Goal: Transaction & Acquisition: Download file/media

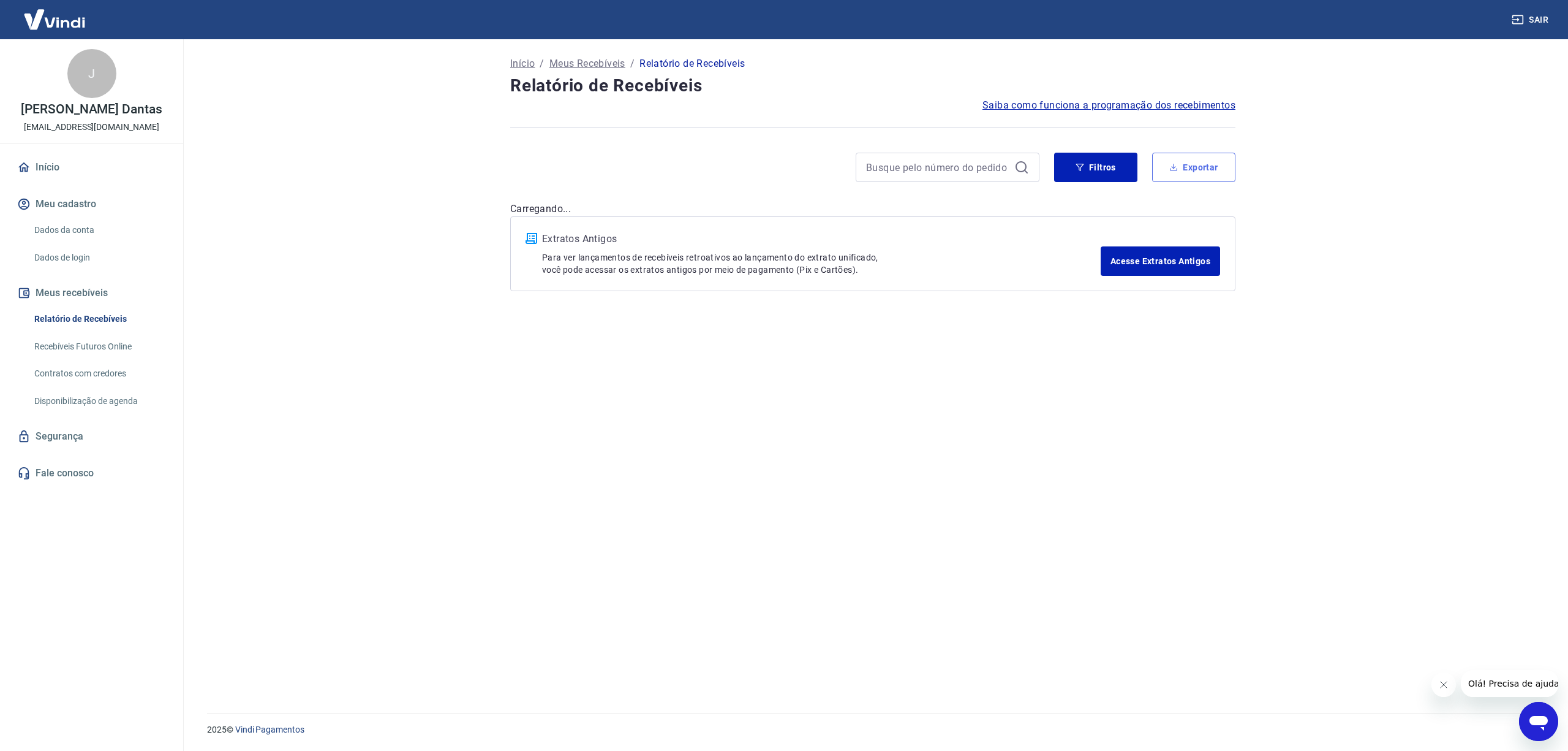
click at [1201, 160] on button "Exportar" at bounding box center [1193, 167] width 83 height 30
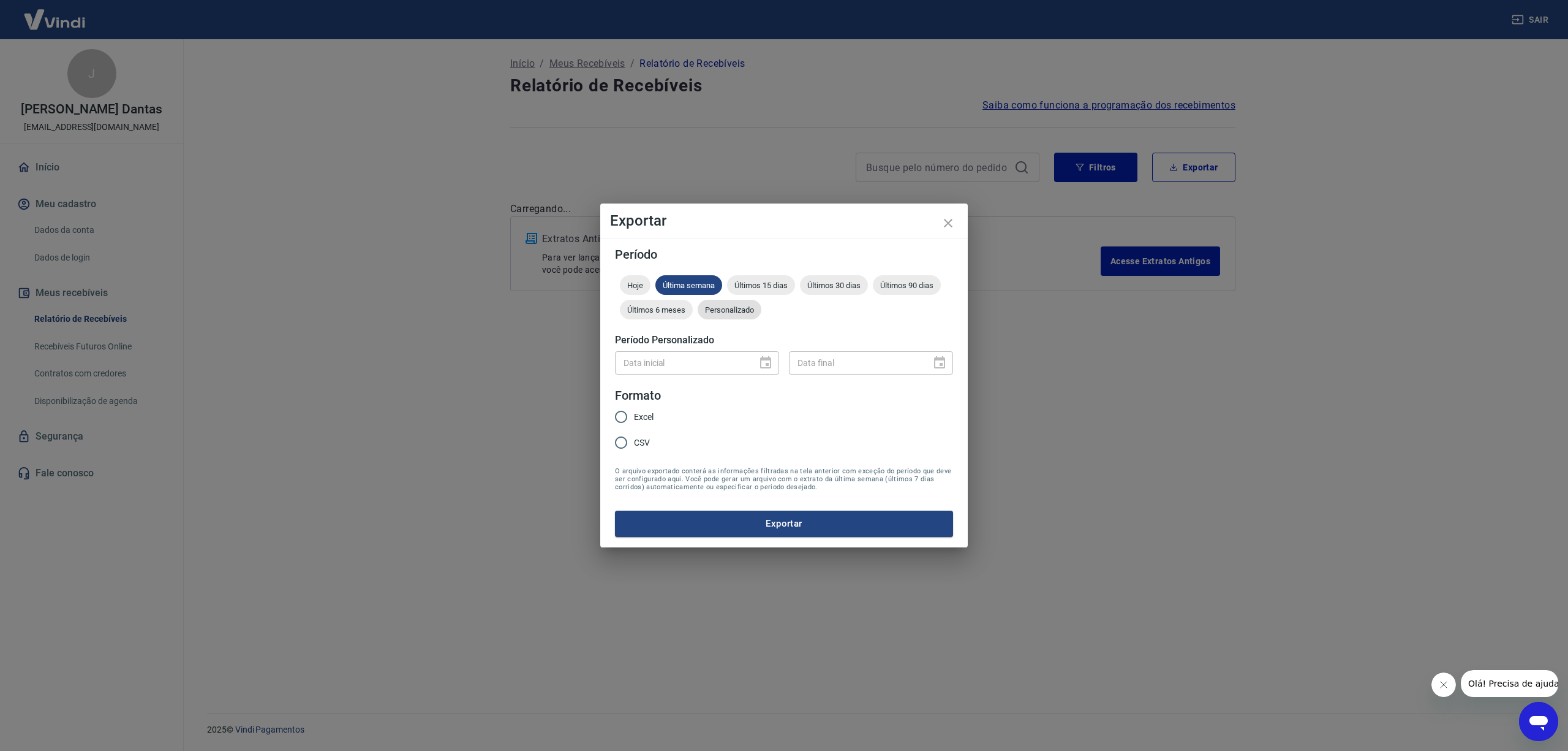
click at [726, 312] on span "Personalizado" at bounding box center [729, 310] width 64 height 10
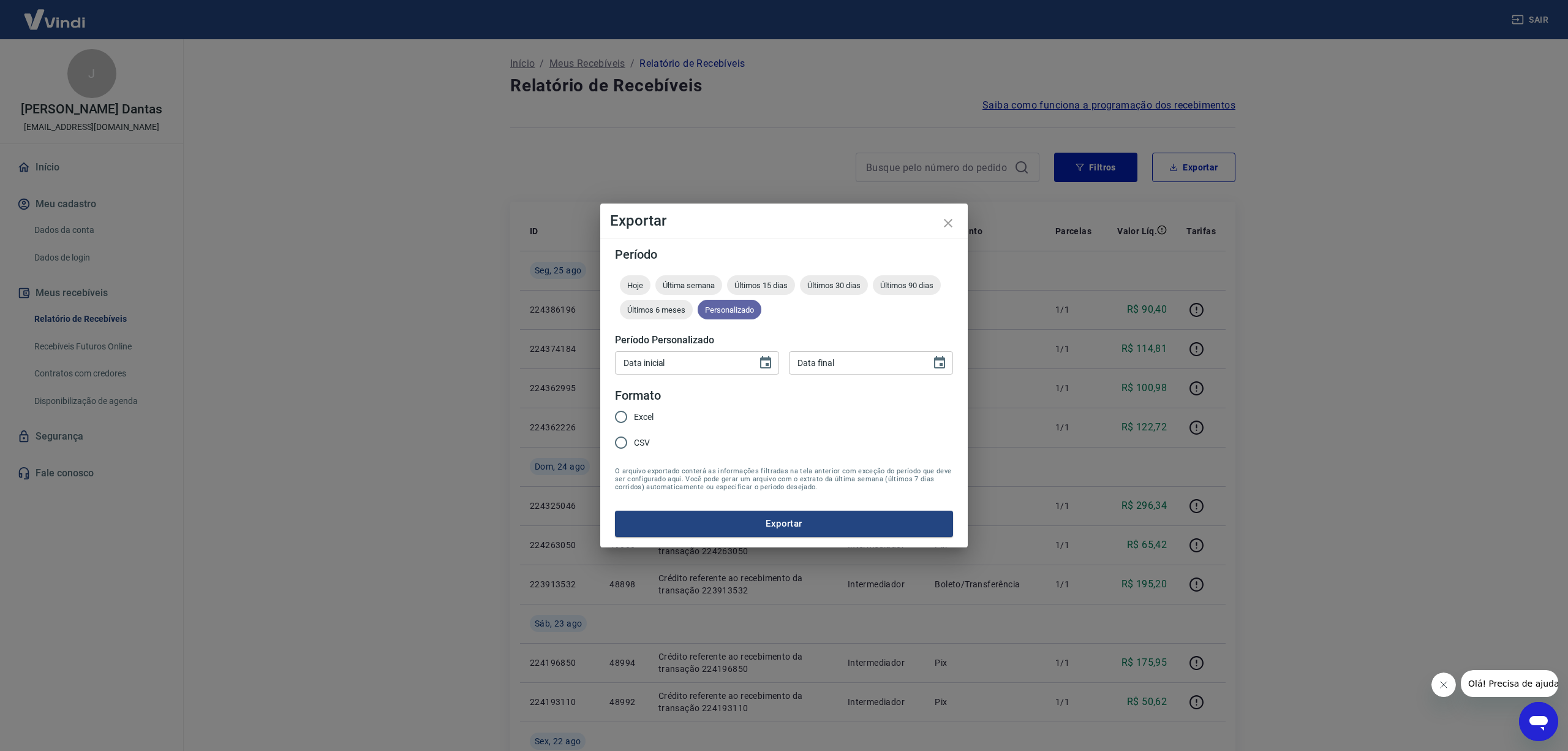
click at [735, 305] on span "Personalizado" at bounding box center [729, 310] width 64 height 10
click at [767, 358] on icon "Choose date" at bounding box center [766, 362] width 11 height 12
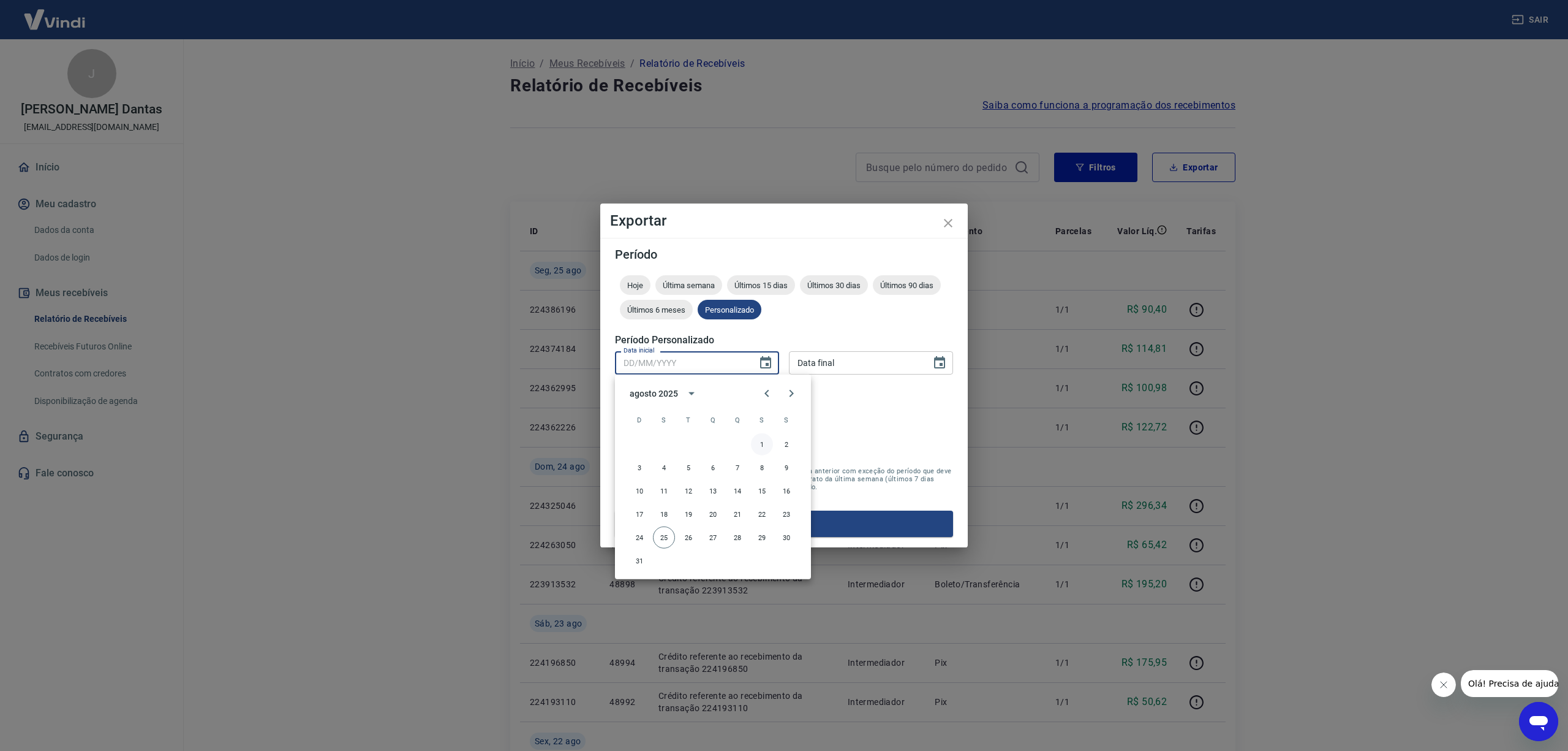
click at [763, 442] on button "1" at bounding box center [762, 445] width 22 height 22
type input "[DATE]"
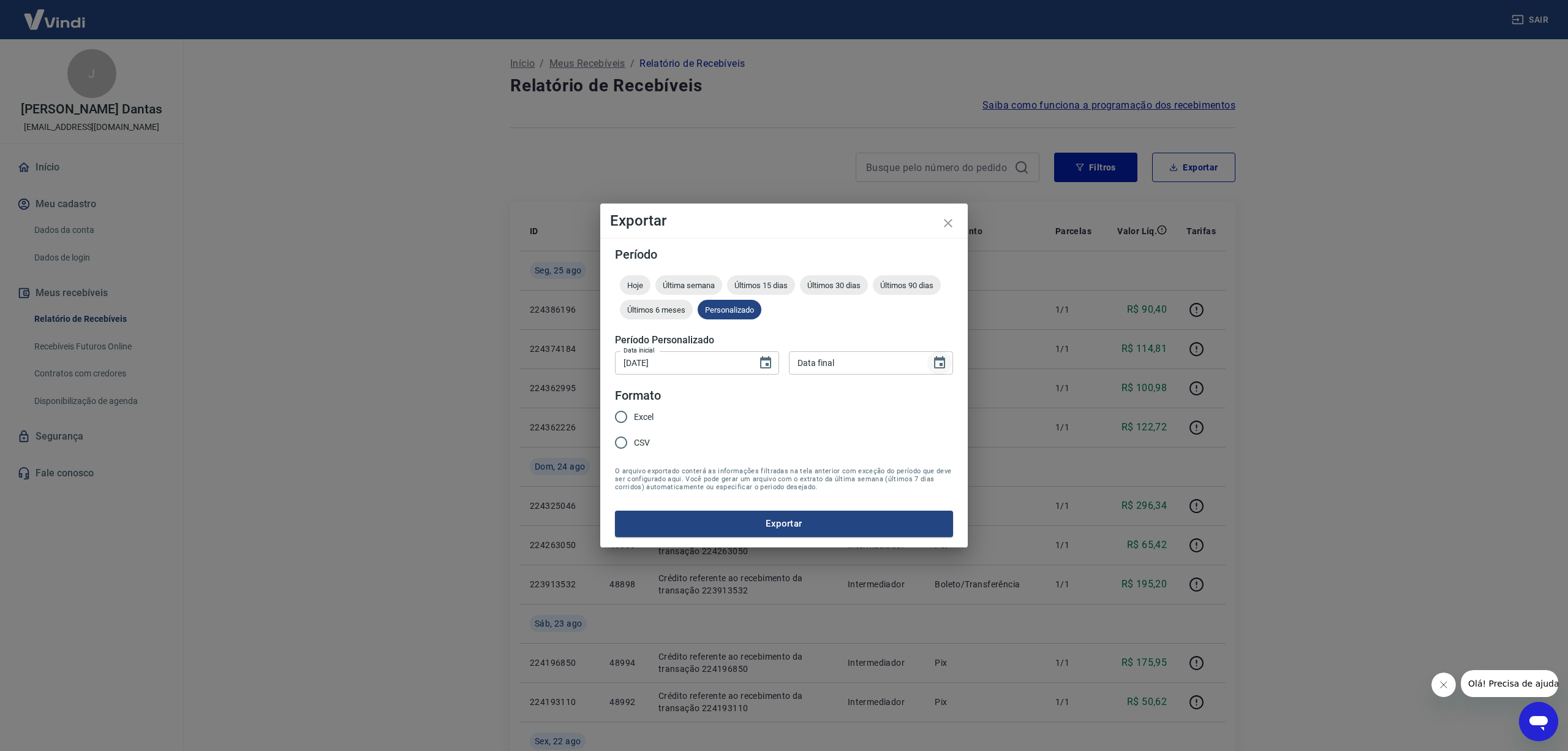
click at [935, 359] on icon "Choose date" at bounding box center [940, 362] width 11 height 12
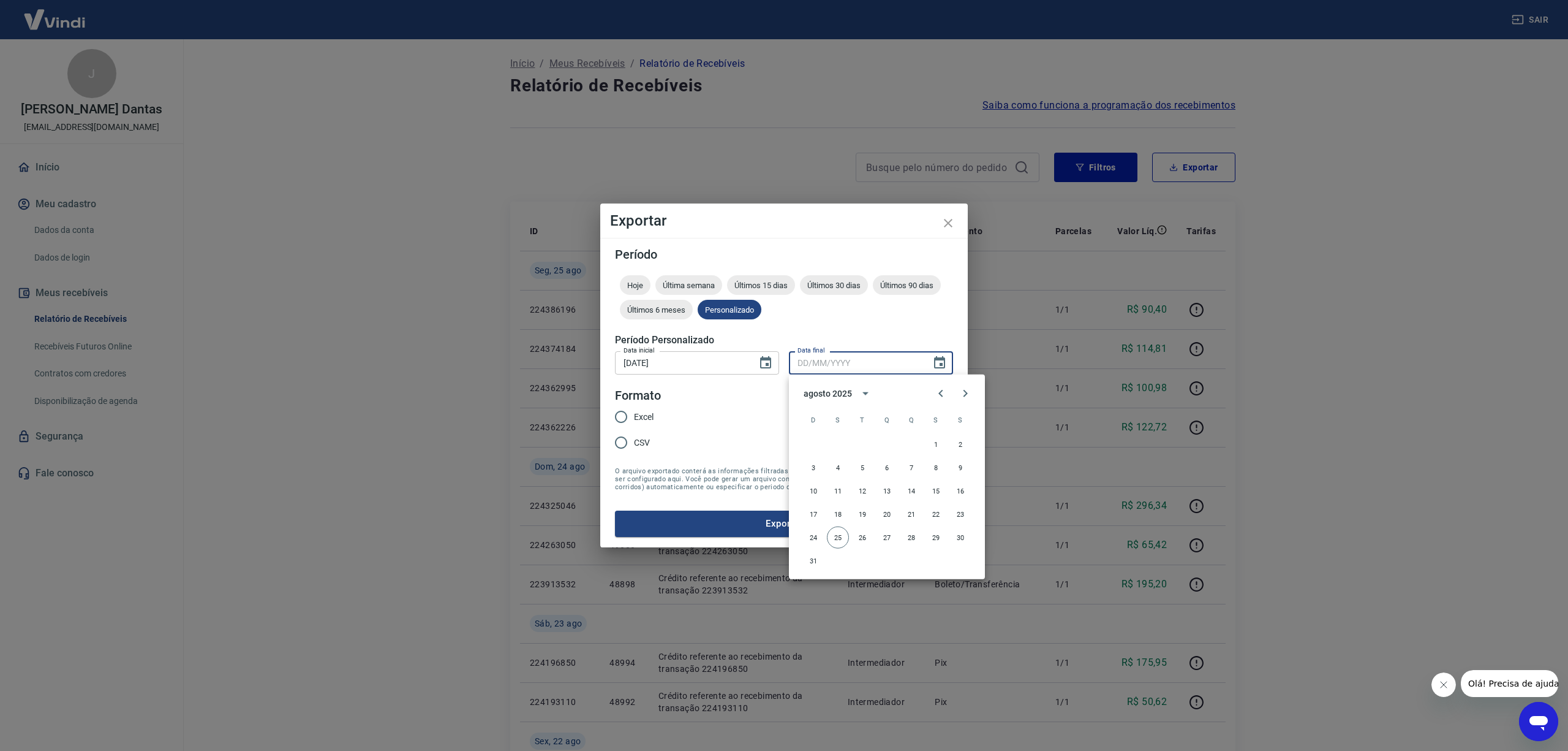
drag, startPoint x: 838, startPoint y: 535, endPoint x: 701, endPoint y: 496, distance: 142.4
click at [840, 533] on button "25" at bounding box center [837, 538] width 22 height 22
type input "[DATE]"
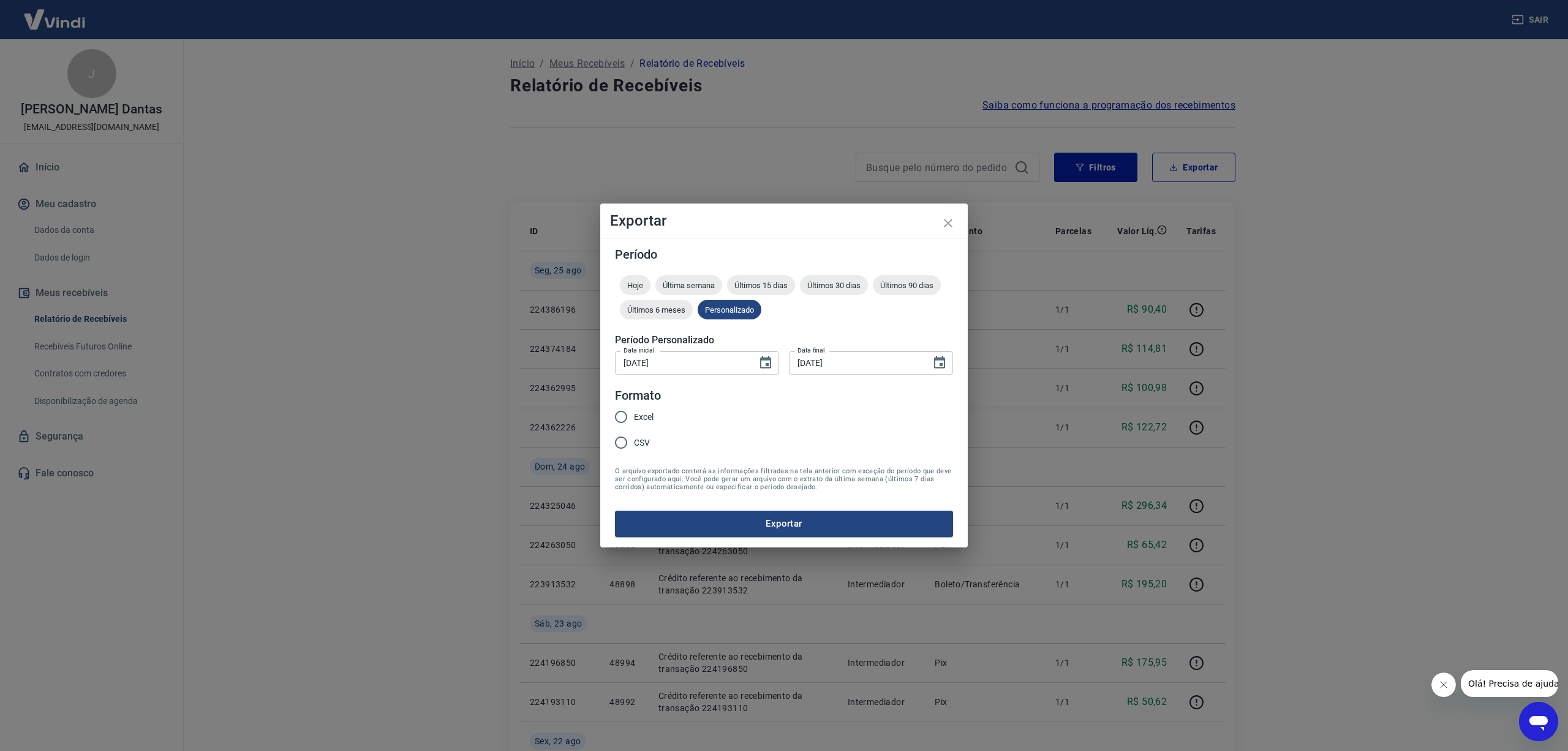
drag, startPoint x: 616, startPoint y: 442, endPoint x: 624, endPoint y: 442, distance: 8.0
click at [618, 442] on input "CSV" at bounding box center [621, 442] width 26 height 26
radio input "true"
drag, startPoint x: 787, startPoint y: 523, endPoint x: 825, endPoint y: 515, distance: 38.8
click at [789, 523] on button "Exportar" at bounding box center [784, 524] width 338 height 26
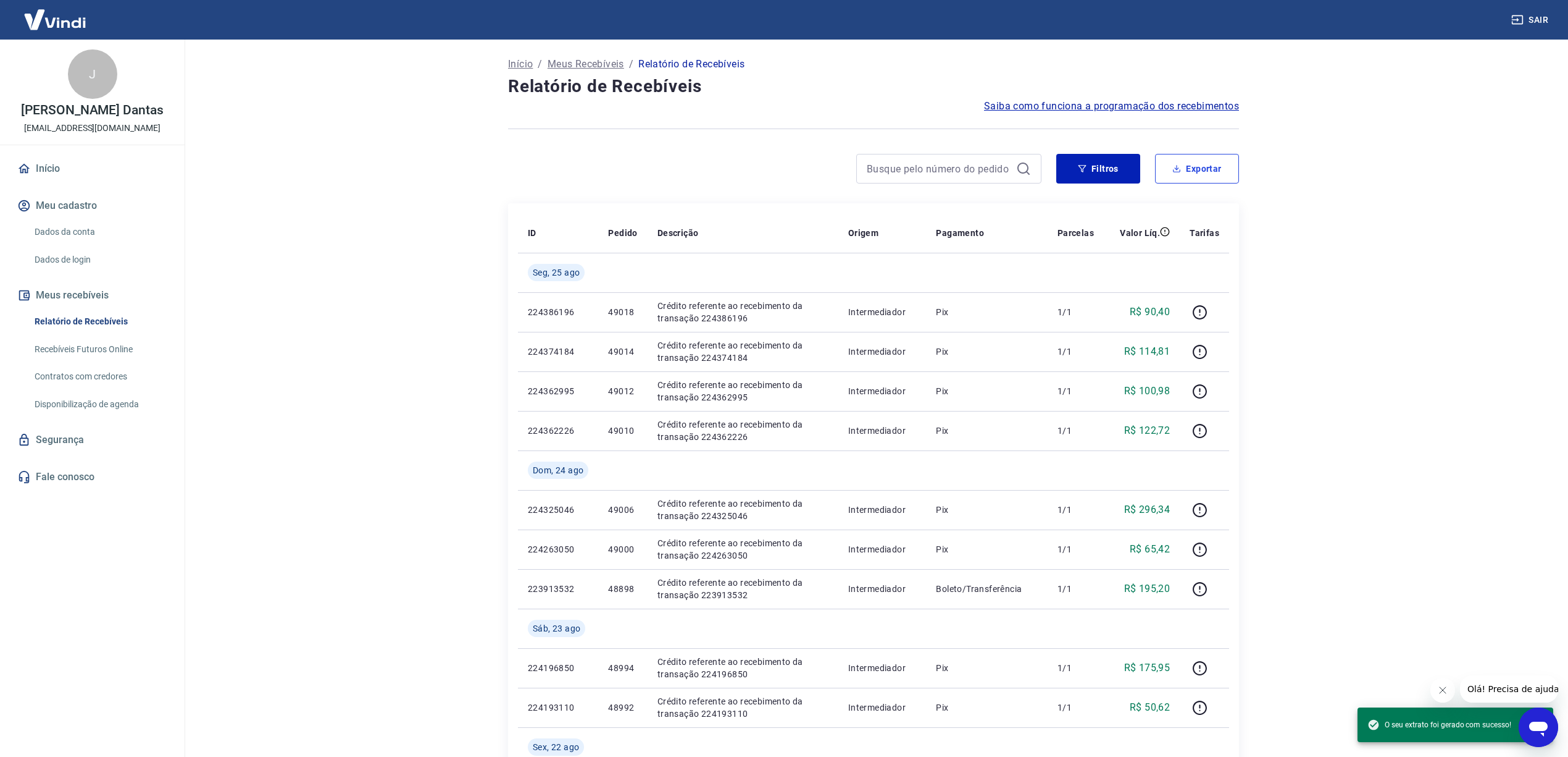
click at [1211, 169] on button "Exportar" at bounding box center [1197, 168] width 84 height 30
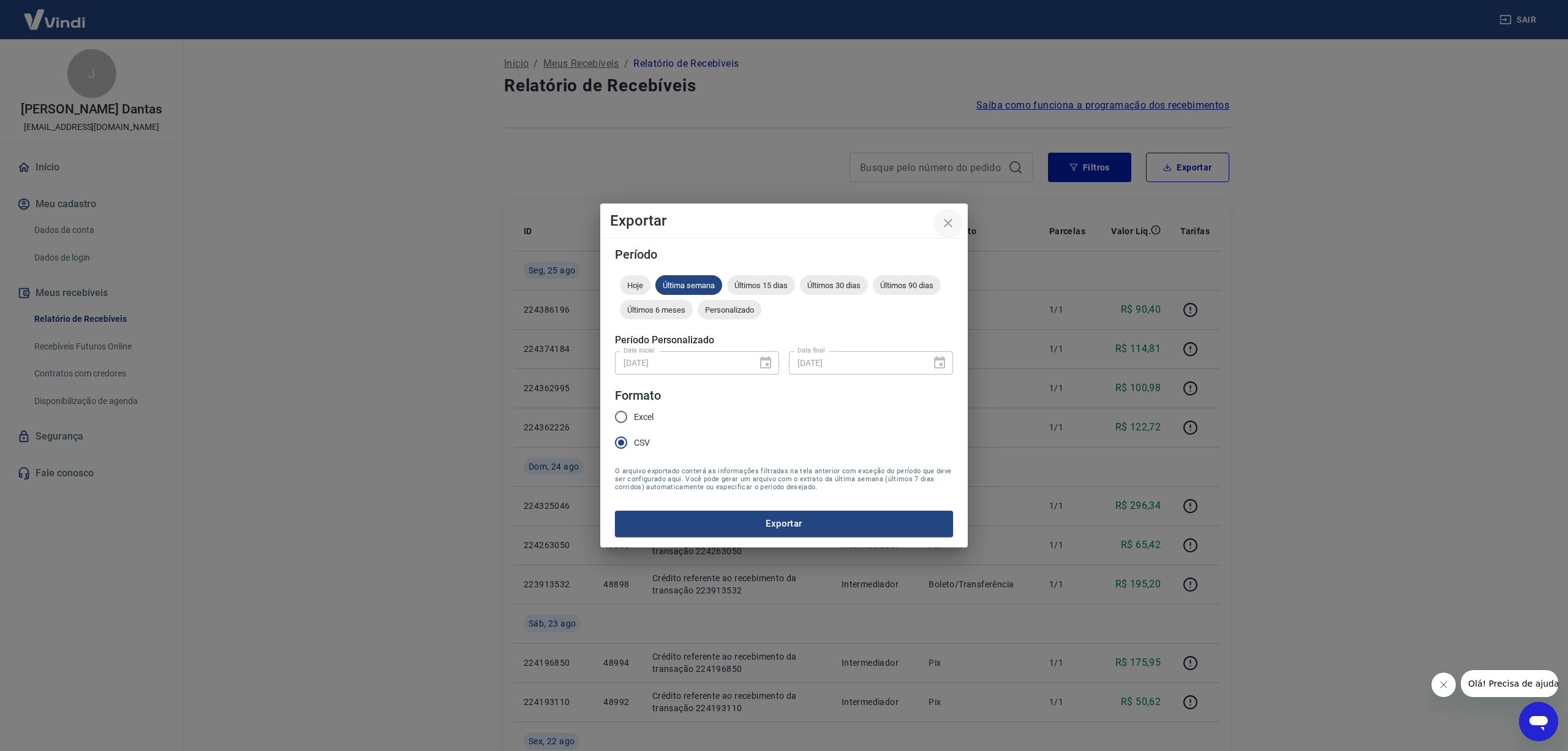
click at [948, 221] on icon "close" at bounding box center [947, 223] width 14 height 14
